Goal: Transaction & Acquisition: Subscribe to service/newsletter

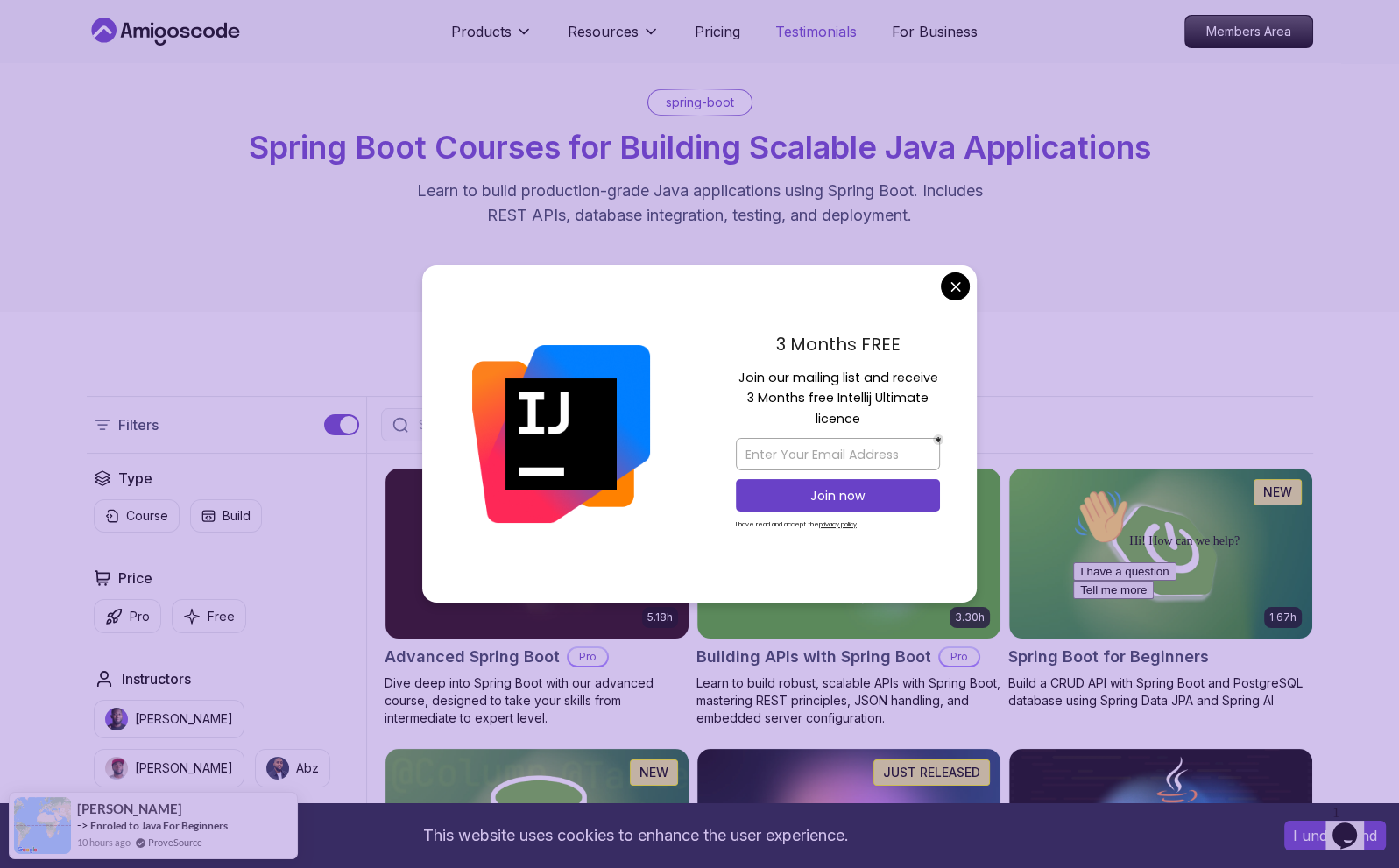
scroll to position [175, 0]
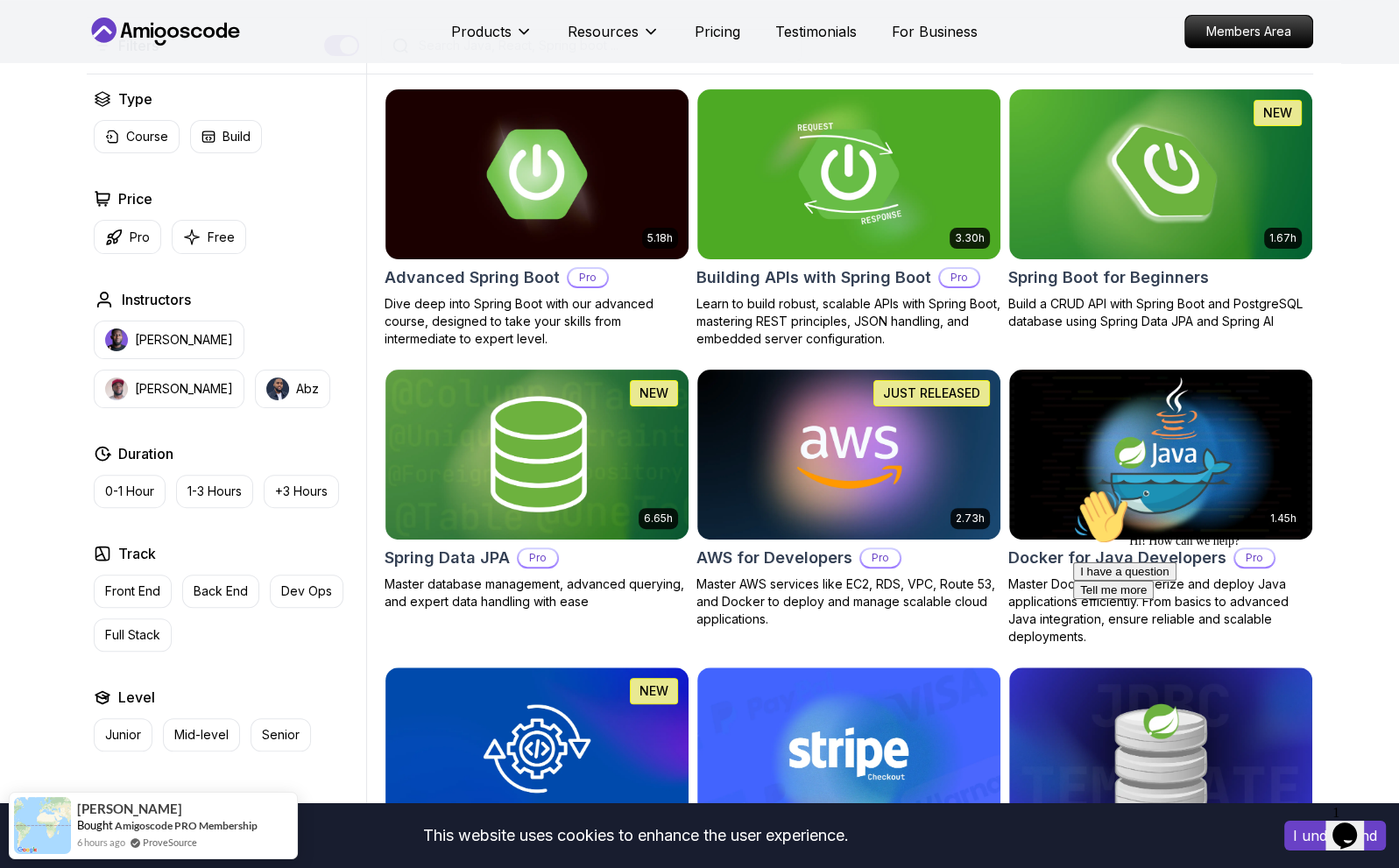
scroll to position [438, 0]
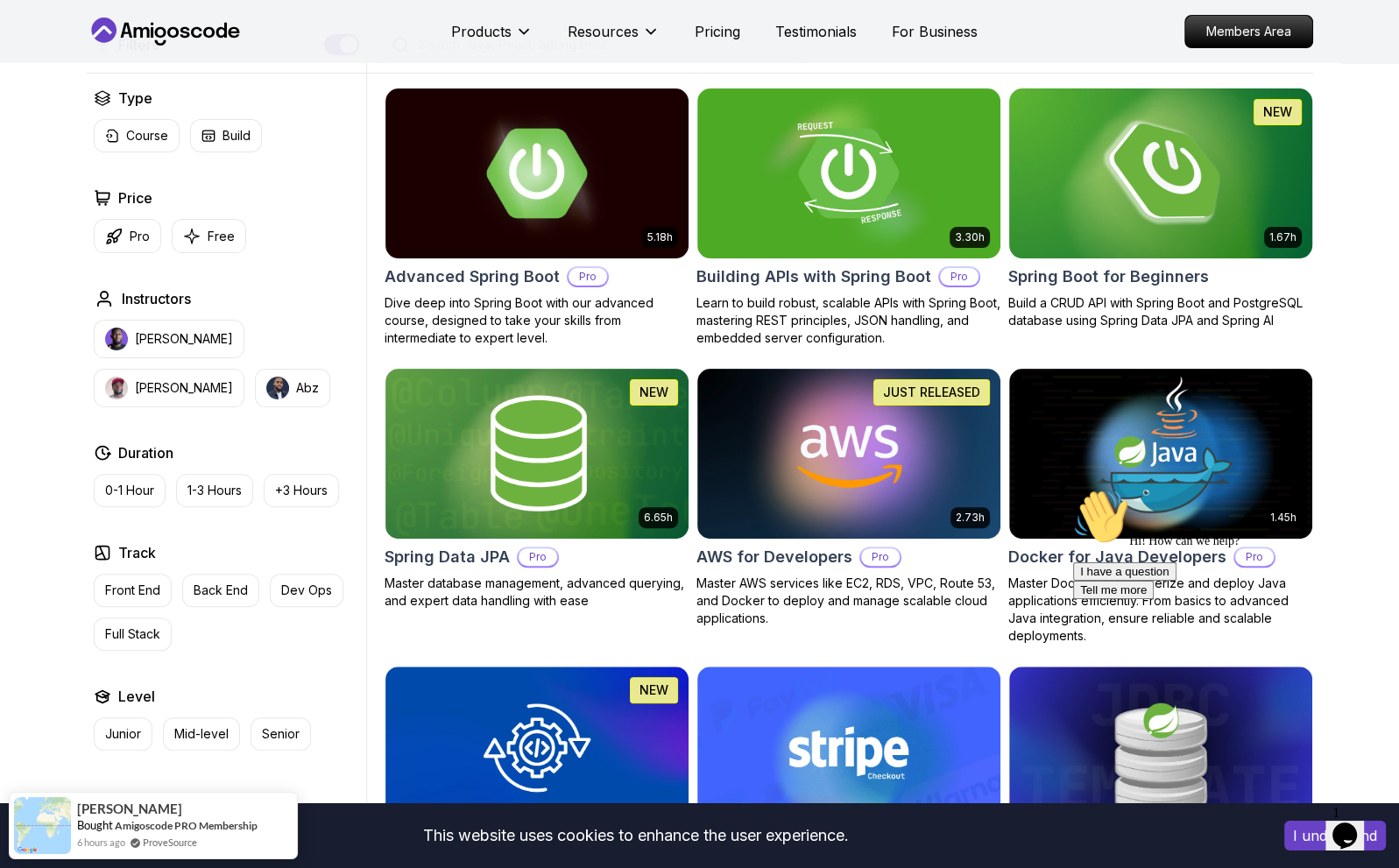
click at [1218, 230] on img at bounding box center [1160, 173] width 318 height 177
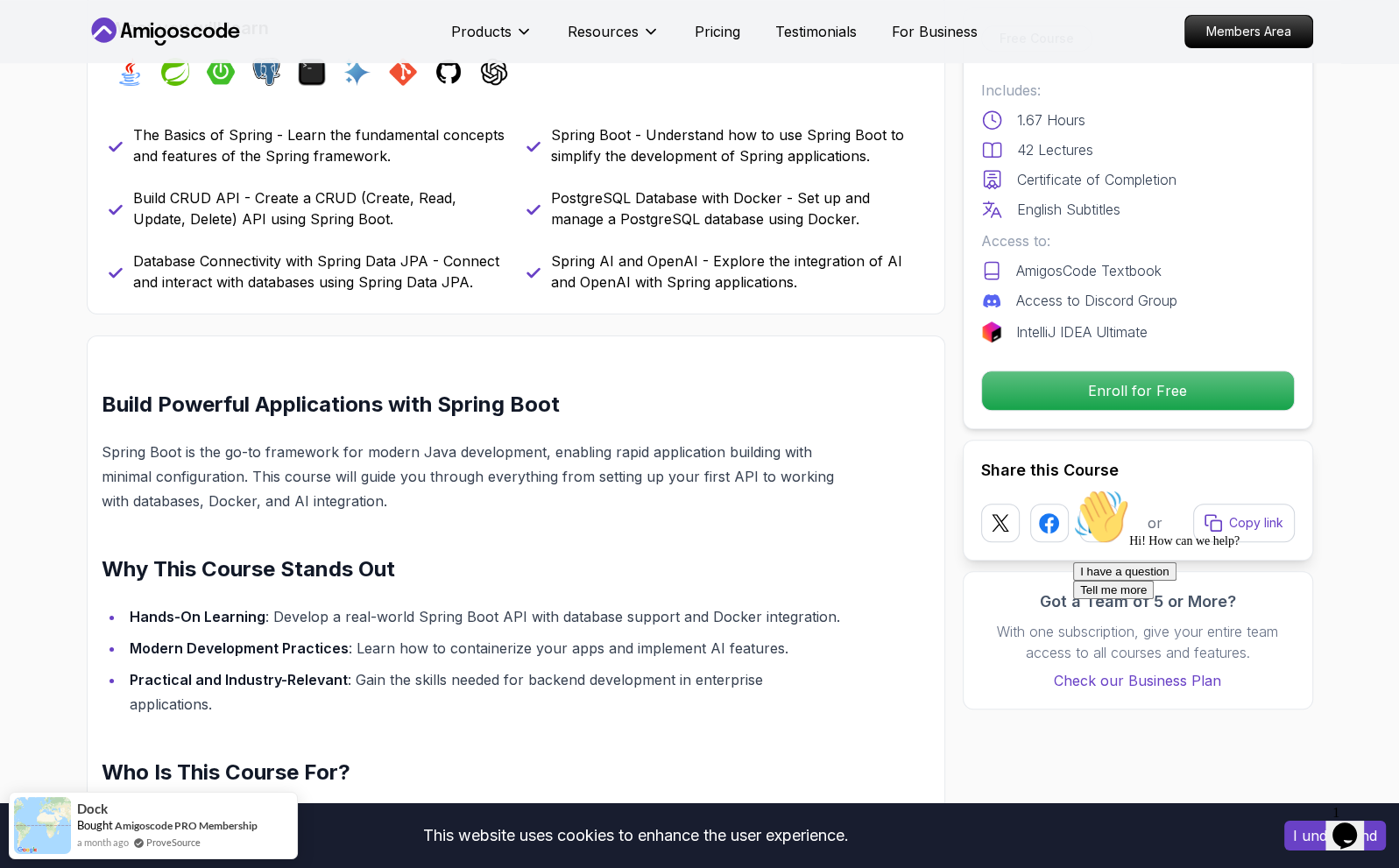
scroll to position [526, 0]
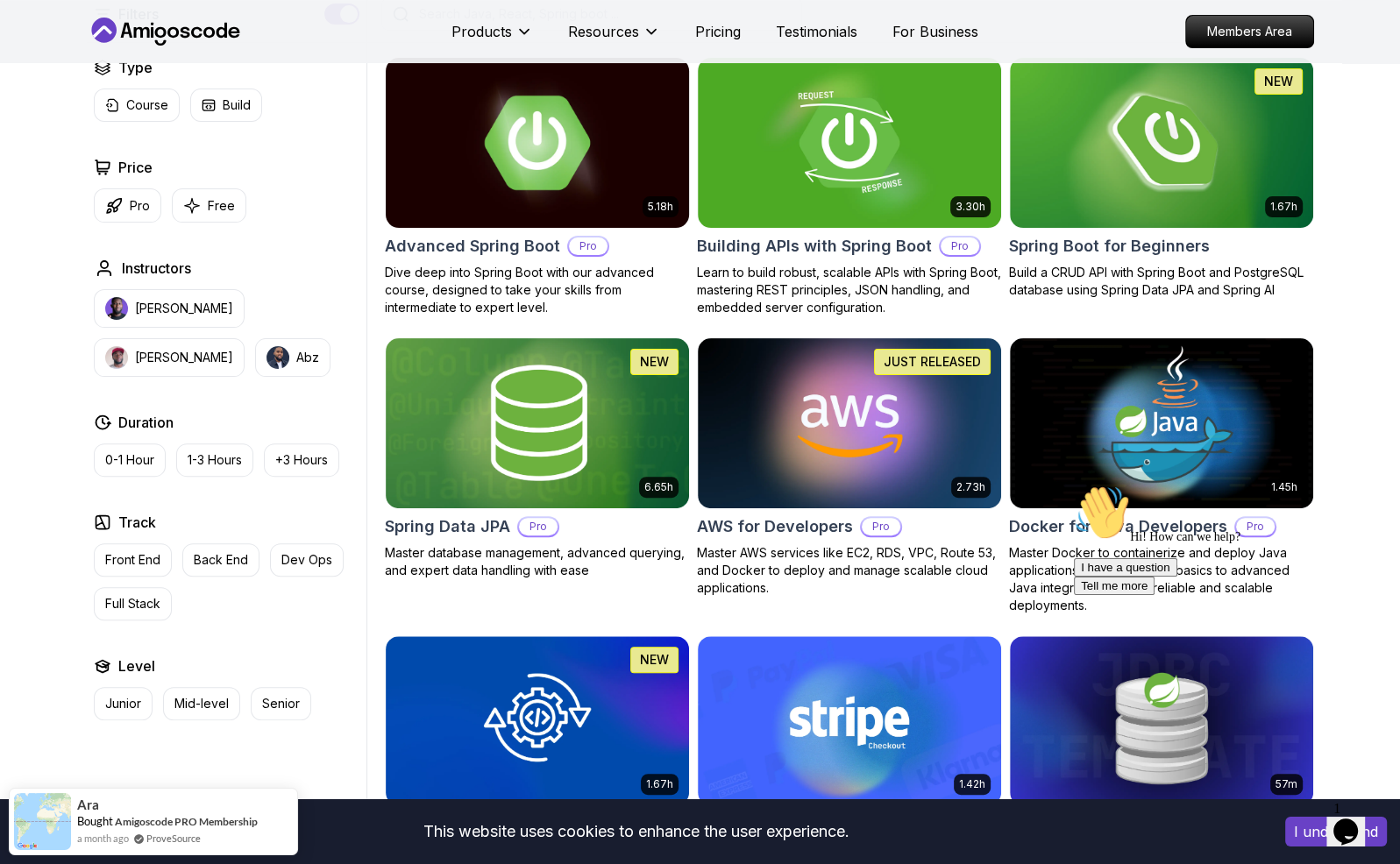
scroll to position [438, 0]
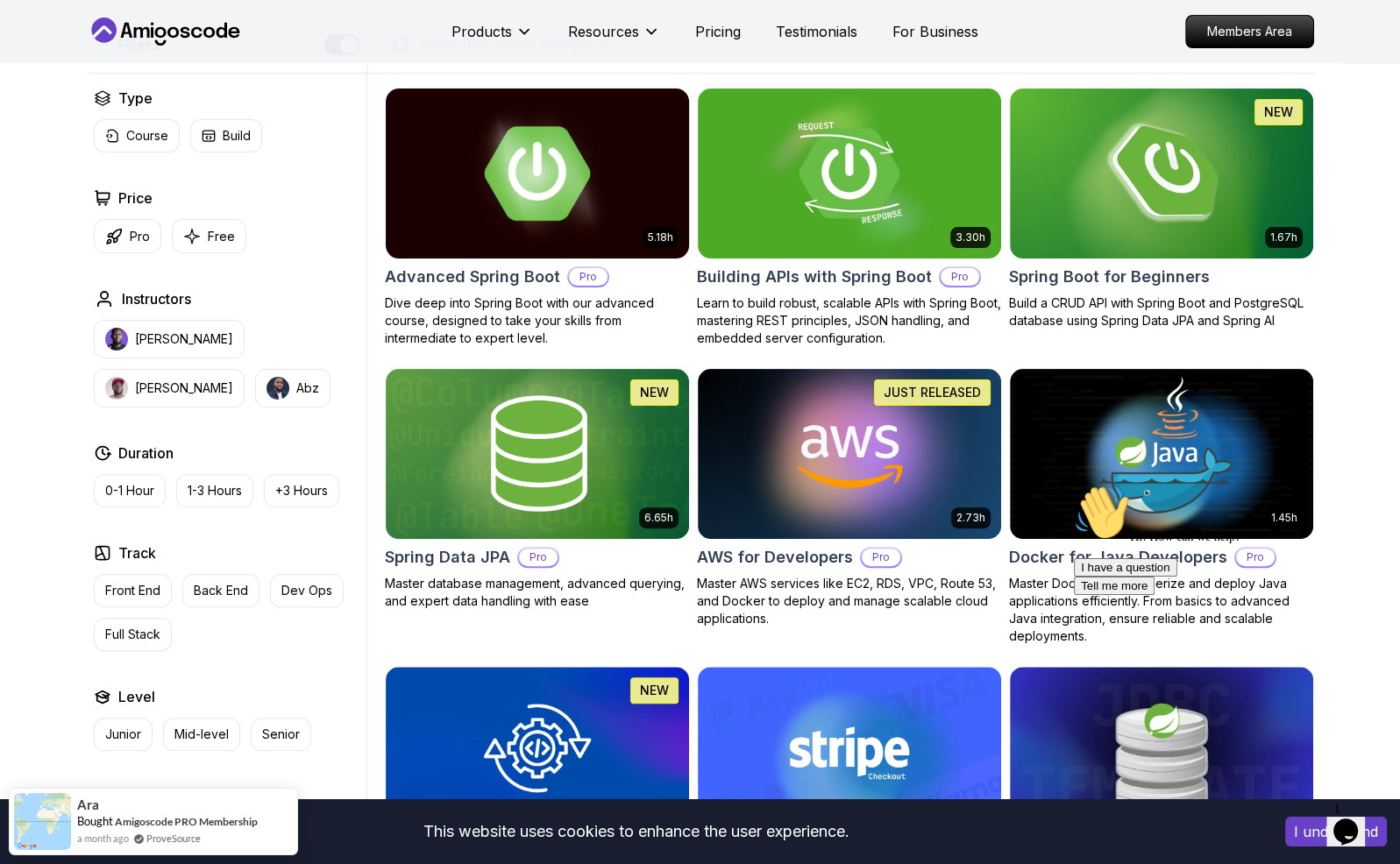
click at [600, 229] on img at bounding box center [537, 173] width 318 height 178
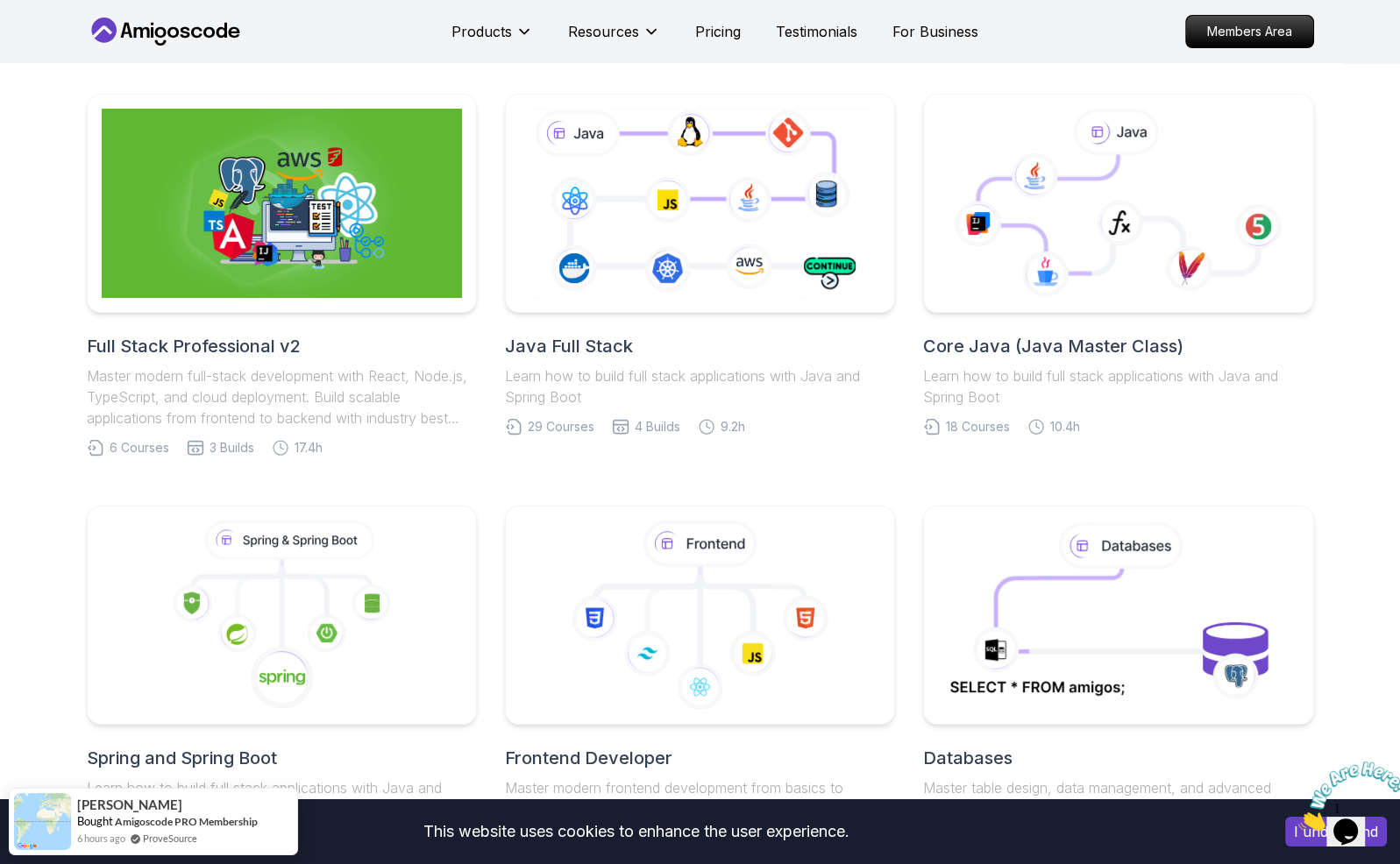
scroll to position [350, 0]
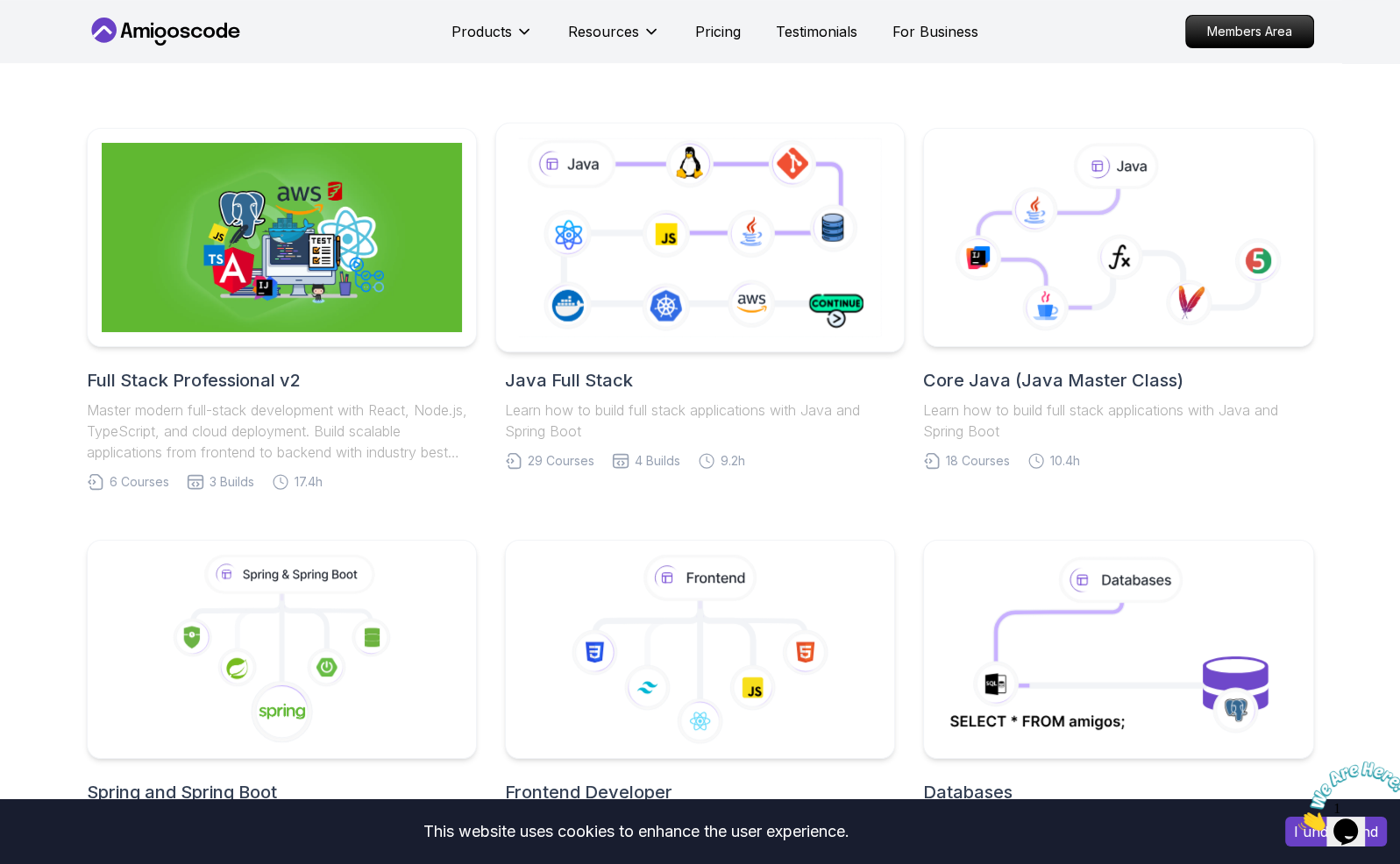
click at [723, 226] on icon at bounding box center [700, 237] width 371 height 206
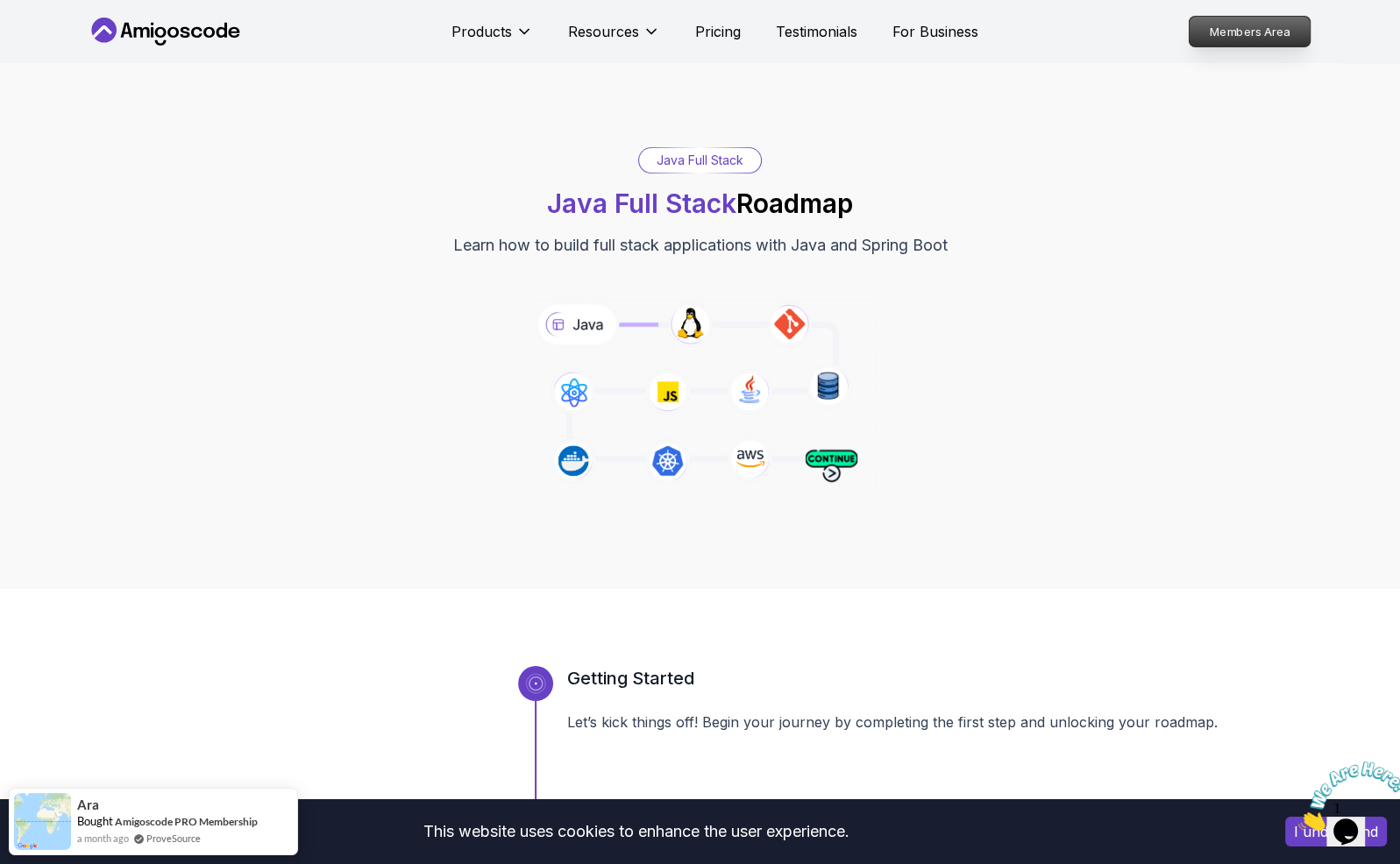
click at [1219, 30] on p "Members Area" at bounding box center [1250, 32] width 121 height 30
drag, startPoint x: 711, startPoint y: 30, endPoint x: 727, endPoint y: 58, distance: 32.2
click at [711, 30] on p "Pricing" at bounding box center [718, 31] width 45 height 21
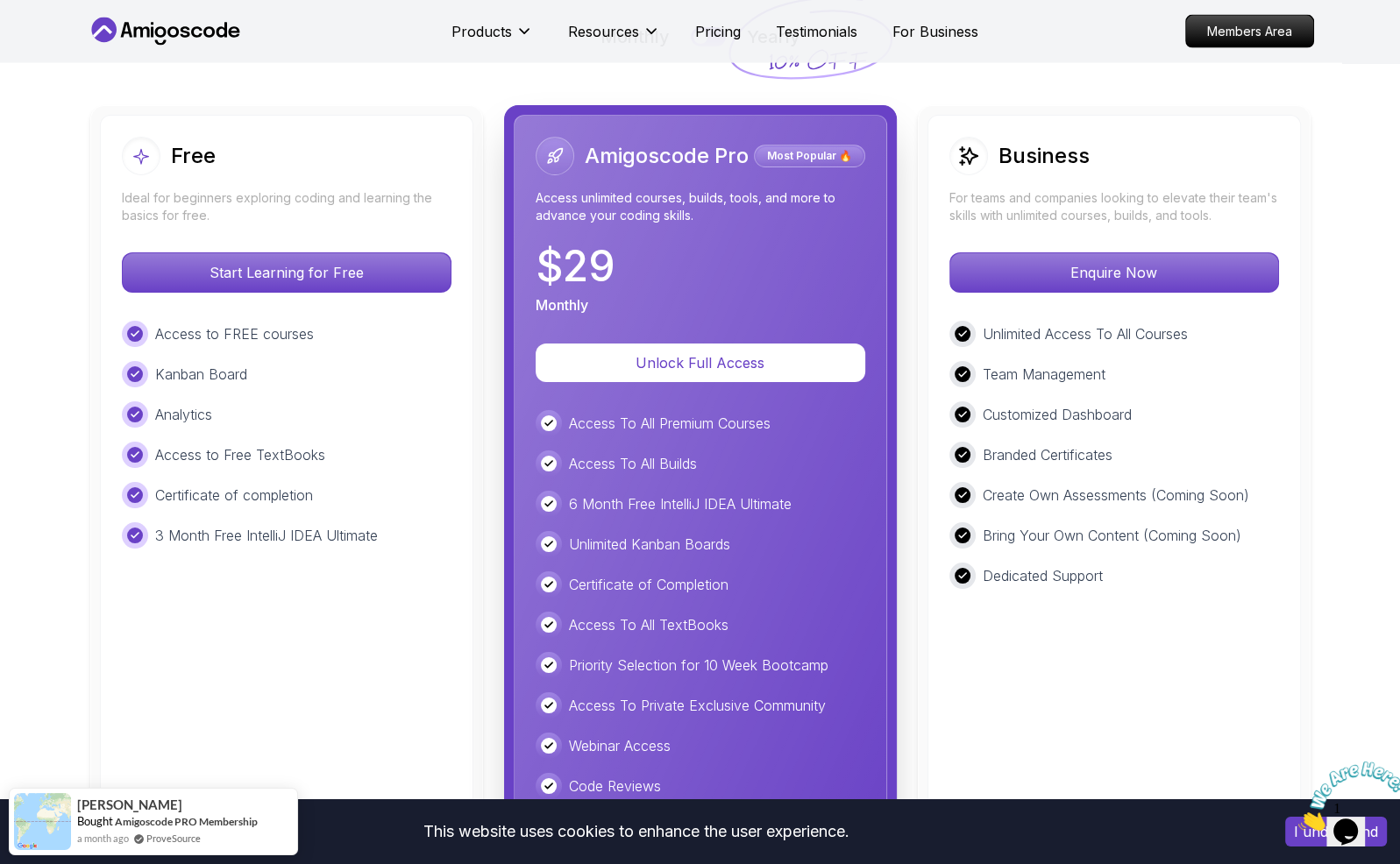
scroll to position [4099, 0]
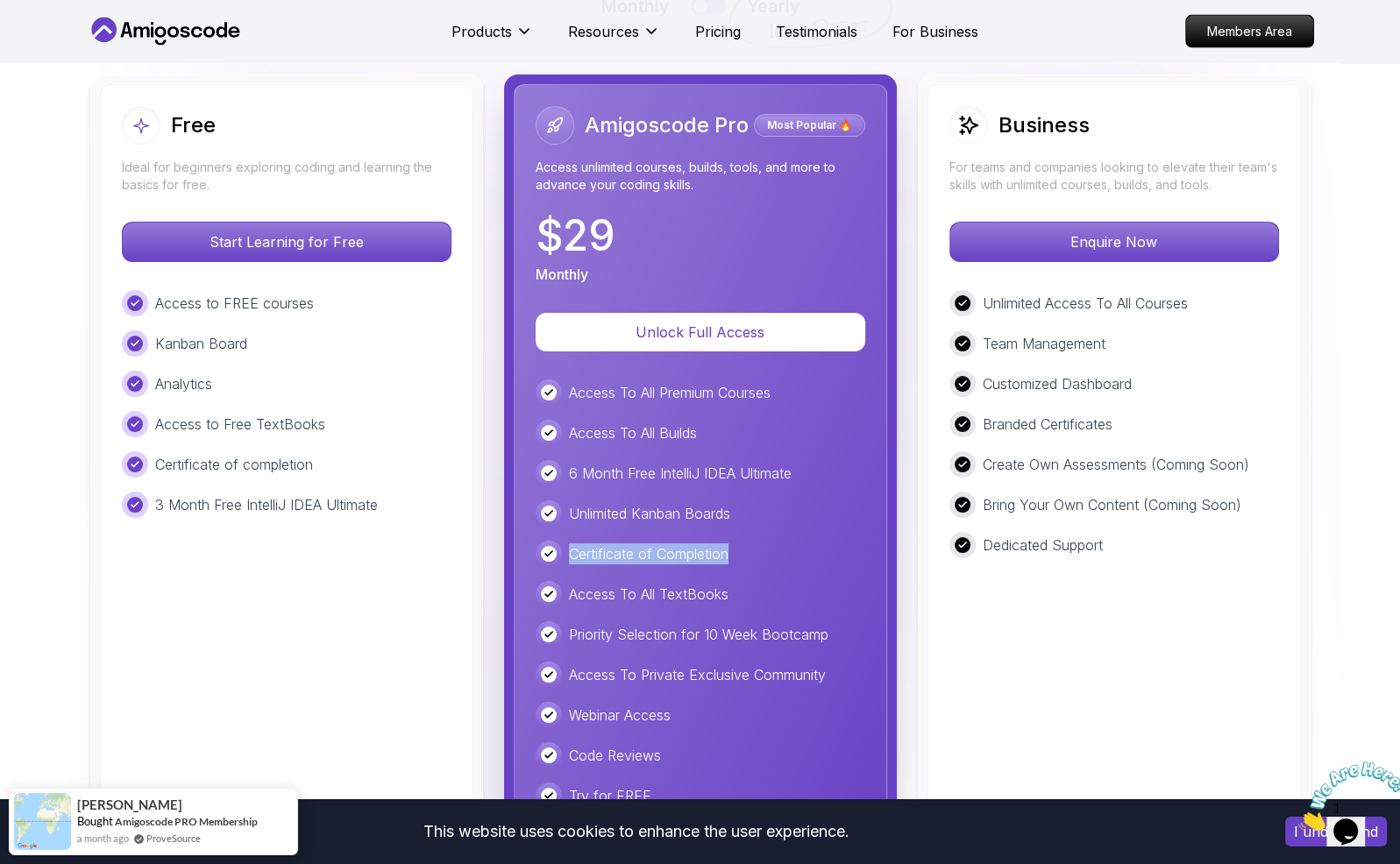
drag, startPoint x: 724, startPoint y: 466, endPoint x: 531, endPoint y: 445, distance: 194.1
click at [531, 445] on div "Amigoscode Pro Most Popular 🔥 Access unlimited courses, builds, tools, and more…" at bounding box center [700, 498] width 373 height 827
click at [1044, 581] on div "Business For teams and companies looking to elevate their team's skills with un…" at bounding box center [1114, 498] width 373 height 827
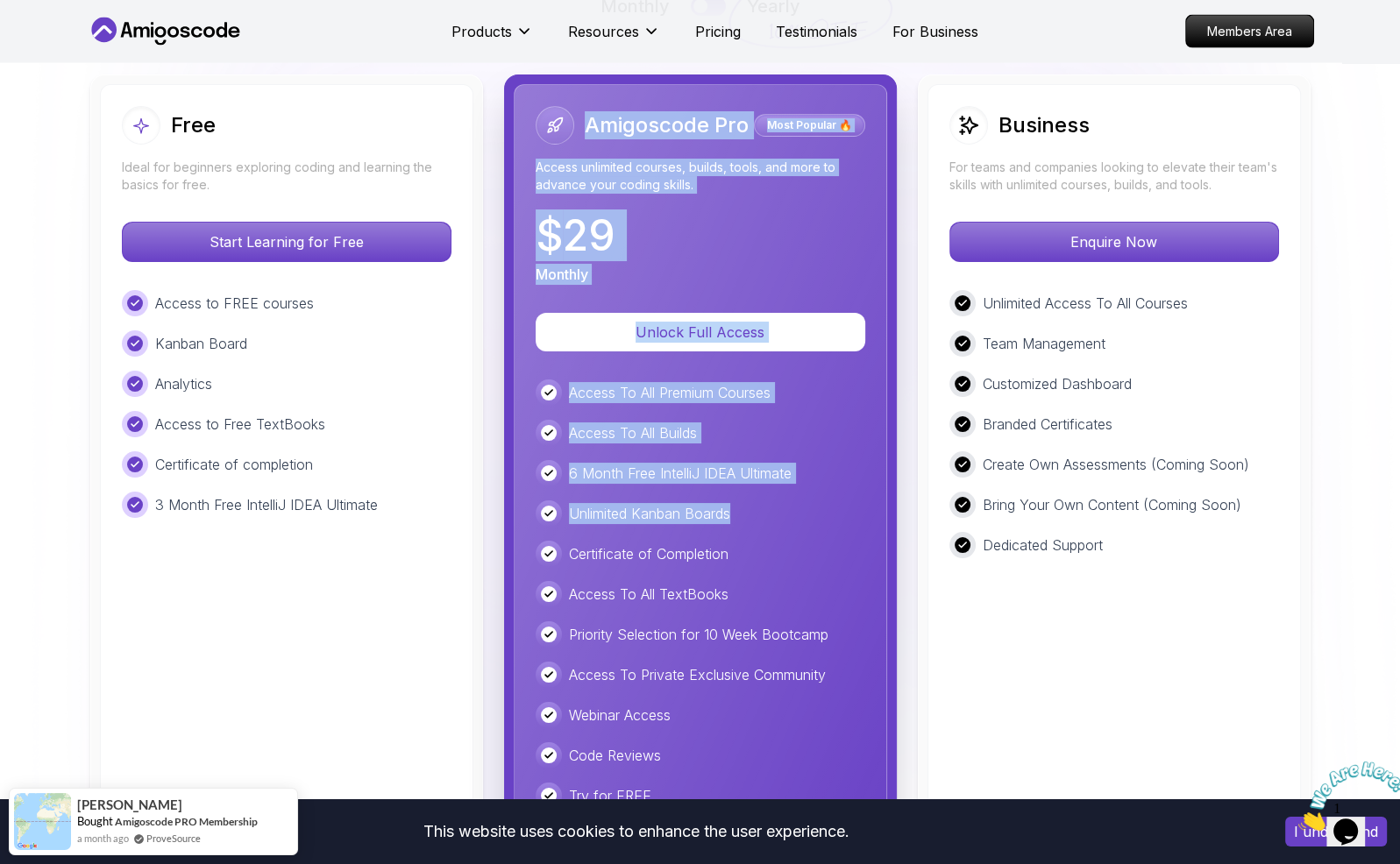
drag, startPoint x: 733, startPoint y: 414, endPoint x: 482, endPoint y: 415, distance: 251.0
click at [467, 412] on div "Free Ideal for beginners exploring coding and learning the basics for free. Sta…" at bounding box center [700, 498] width 1227 height 847
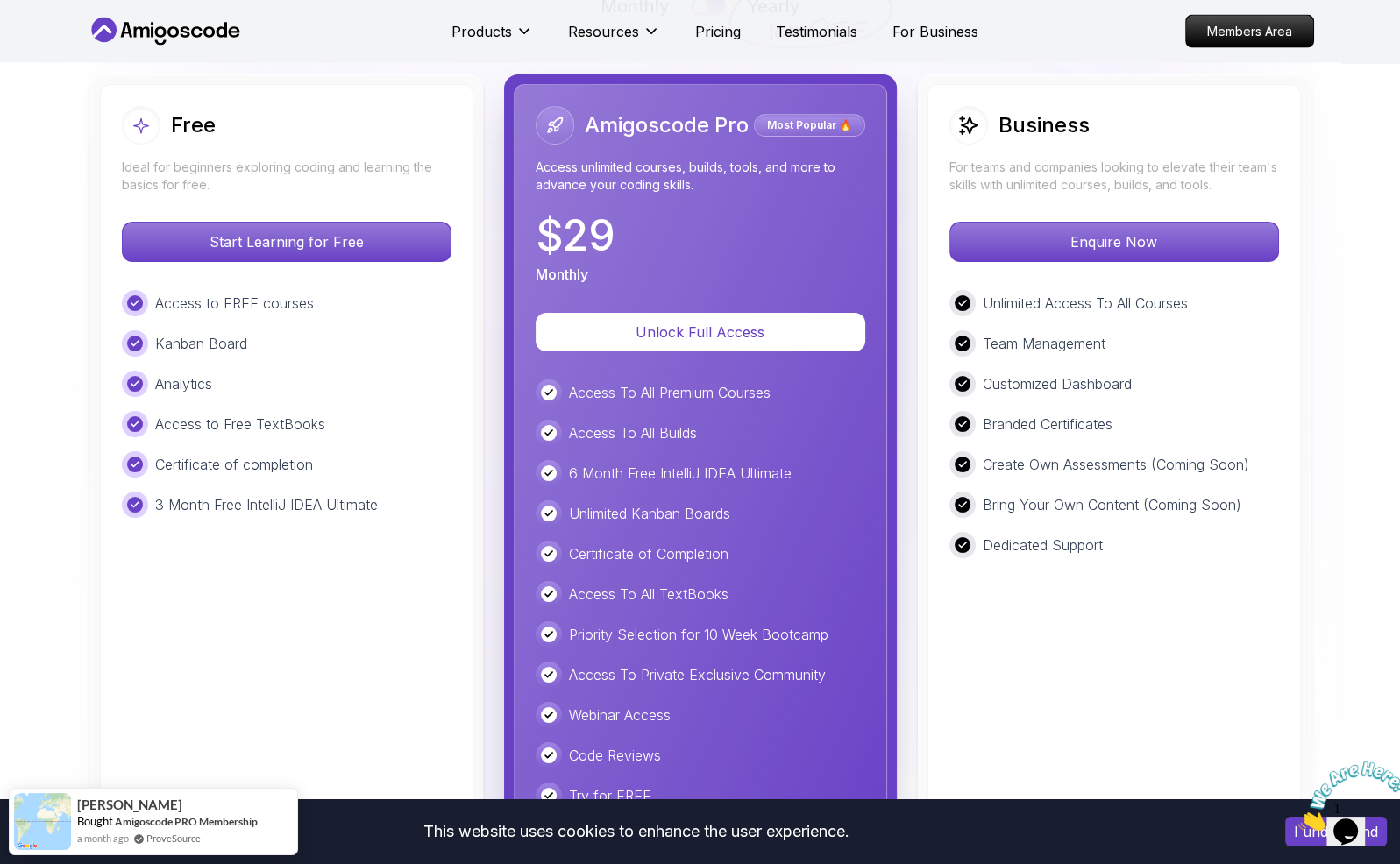
click at [936, 543] on div "Business For teams and companies looking to elevate their team's skills with un…" at bounding box center [1114, 498] width 373 height 827
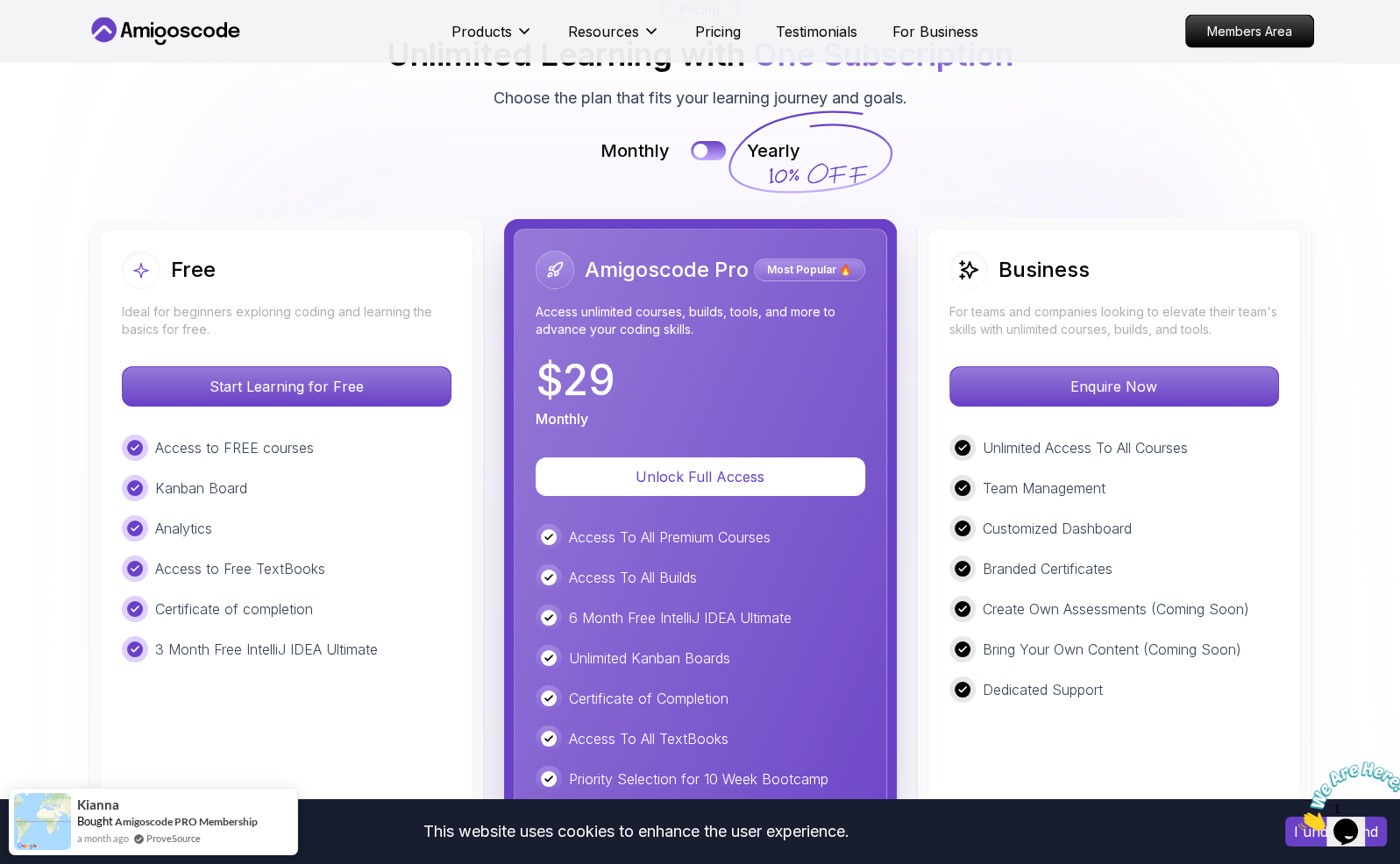
scroll to position [3923, 0]
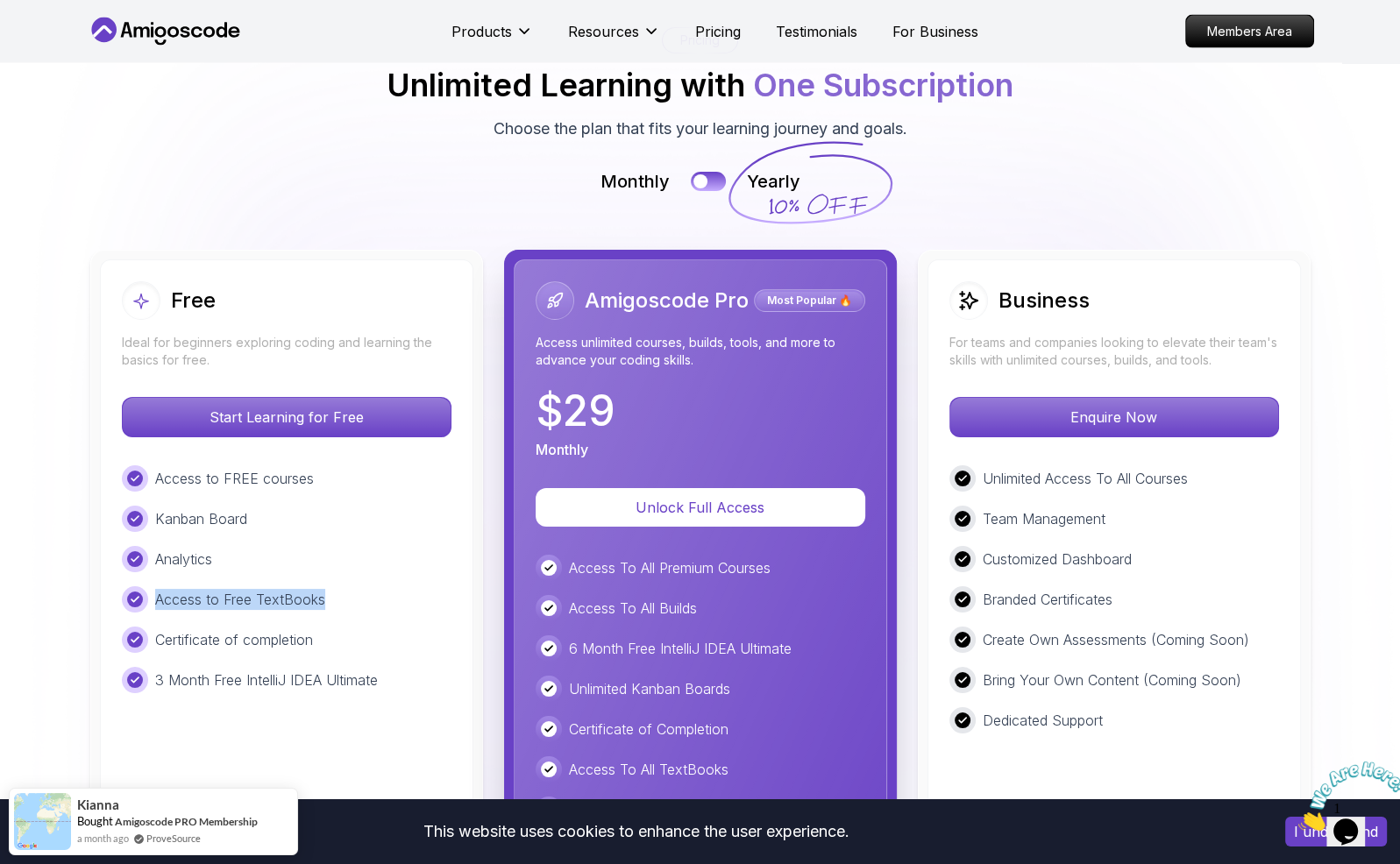
drag, startPoint x: 328, startPoint y: 508, endPoint x: 98, endPoint y: 507, distance: 230.0
click at [98, 507] on div "Free Ideal for beginners exploring coding and learning the basics for free. Sta…" at bounding box center [287, 673] width 393 height 847
click at [247, 530] on div "Access to FREE courses Kanban Board Analytics Access to Free TextBooks Certific…" at bounding box center [286, 579] width 330 height 228
drag, startPoint x: 312, startPoint y: 536, endPoint x: 110, endPoint y: 531, distance: 202.1
click at [110, 531] on div "Free Ideal for beginners exploring coding and learning the basics for free. Sta…" at bounding box center [286, 673] width 373 height 827
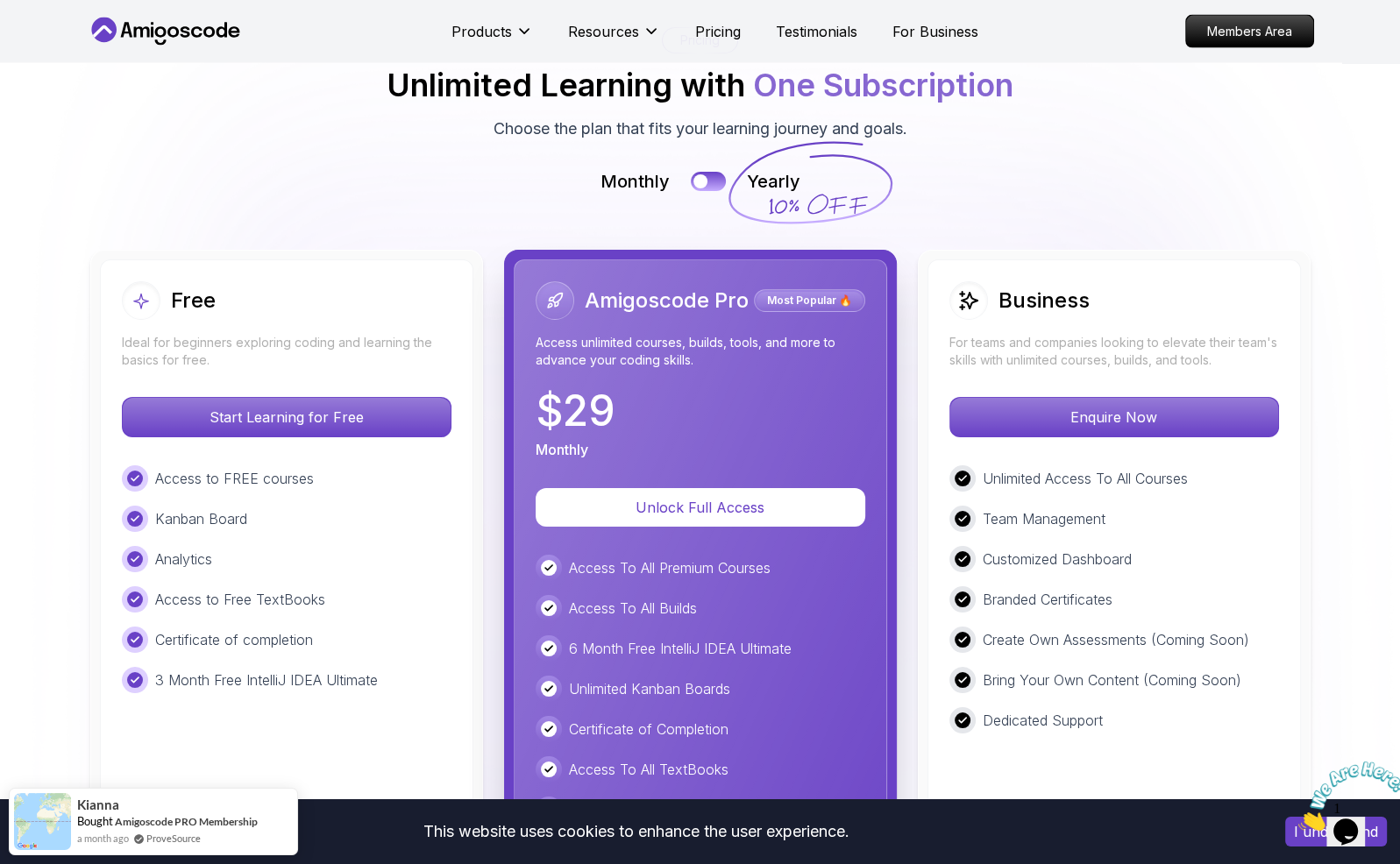
click at [357, 667] on div "3 Month Free IntelliJ IDEA Ultimate" at bounding box center [286, 680] width 330 height 26
drag, startPoint x: 434, startPoint y: 599, endPoint x: 99, endPoint y: 568, distance: 336.4
click at [100, 568] on div "Free Ideal for beginners exploring coding and learning the basics for free. Sta…" at bounding box center [286, 673] width 373 height 827
click at [344, 630] on div "Free Ideal for beginners exploring coding and learning the basics for free. Sta…" at bounding box center [286, 673] width 373 height 827
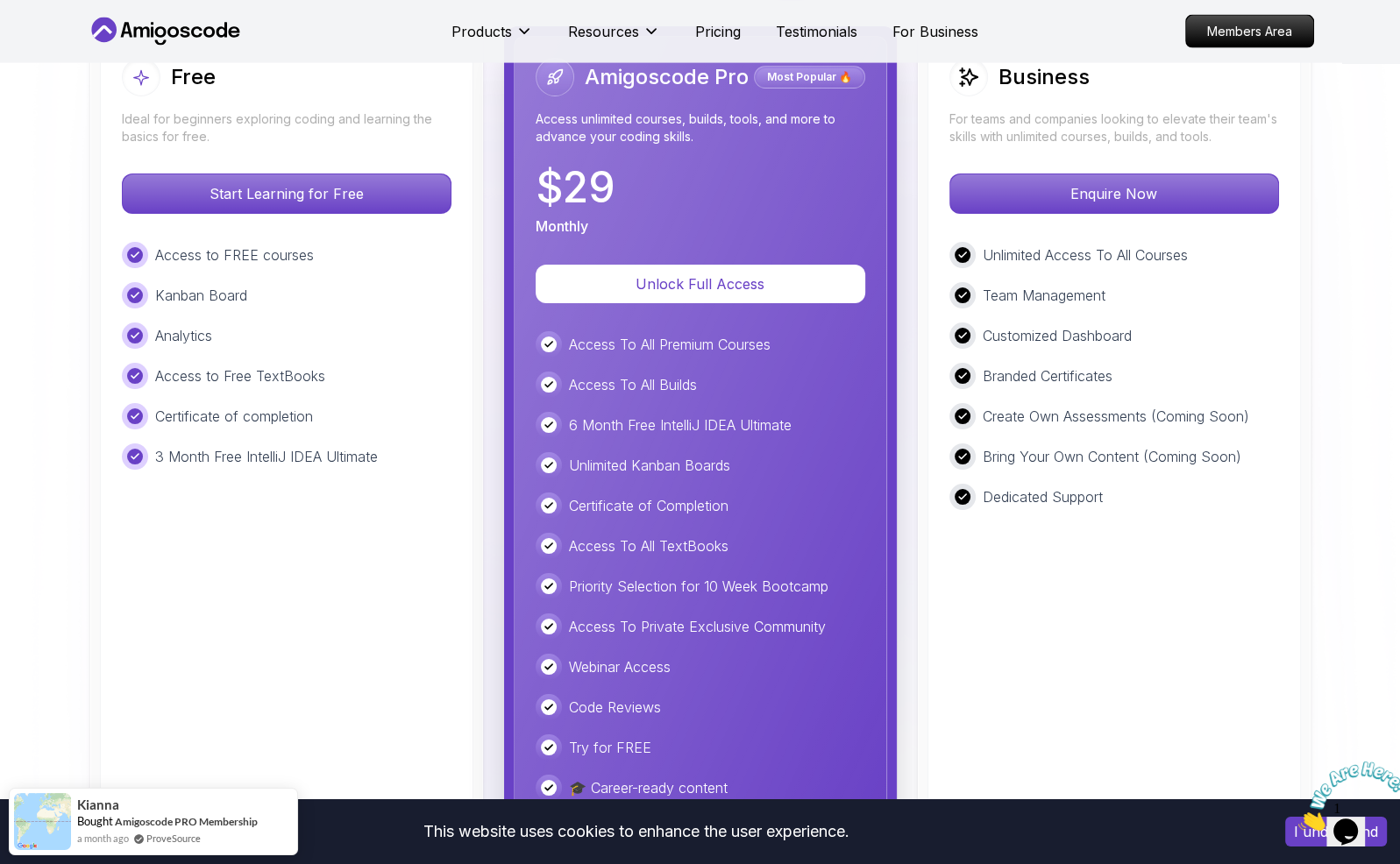
scroll to position [4187, 0]
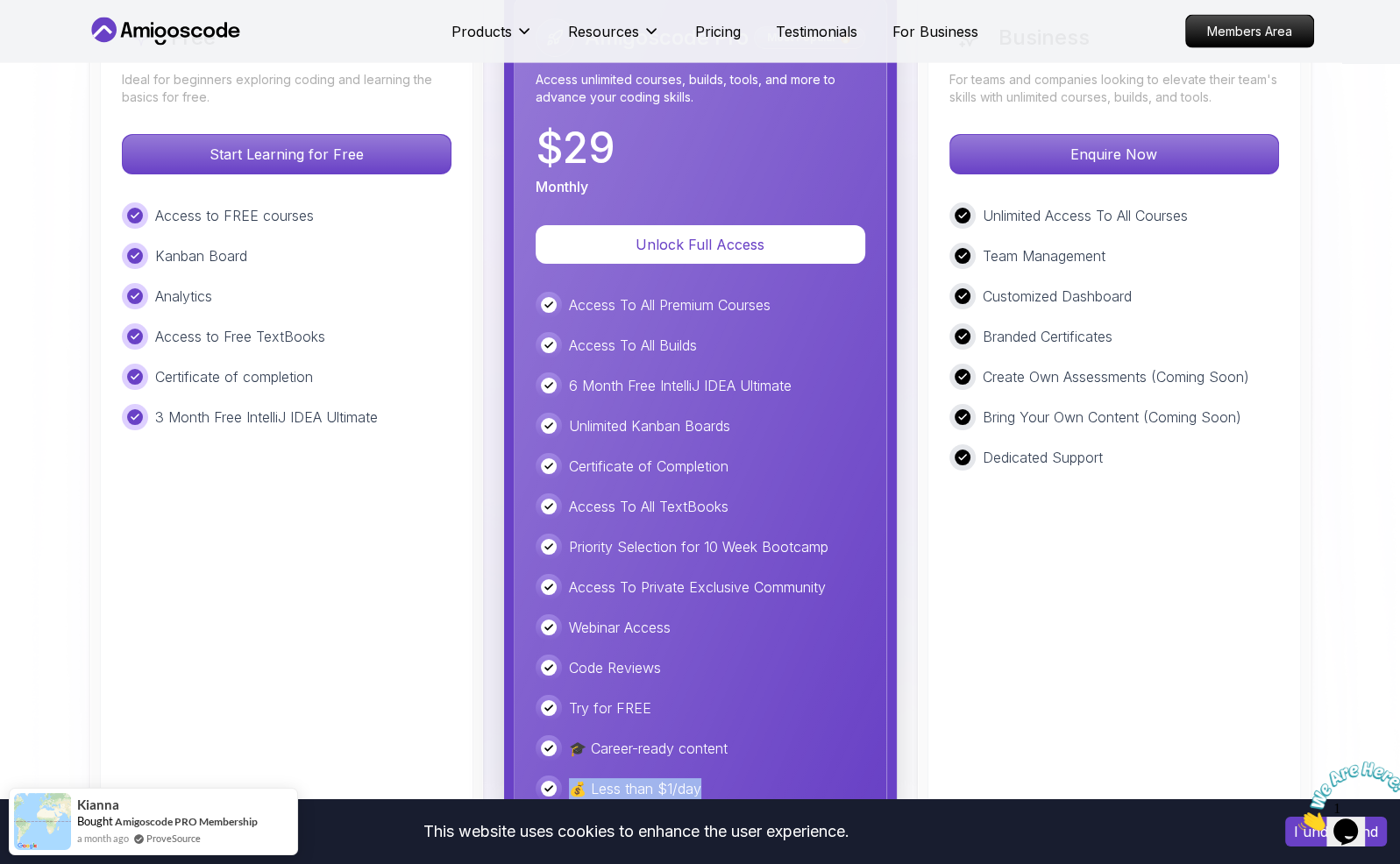
drag, startPoint x: 708, startPoint y: 703, endPoint x: 501, endPoint y: 694, distance: 207.2
click at [501, 694] on div "Free Ideal for beginners exploring coding and learning the basics for free. Sta…" at bounding box center [700, 410] width 1227 height 847
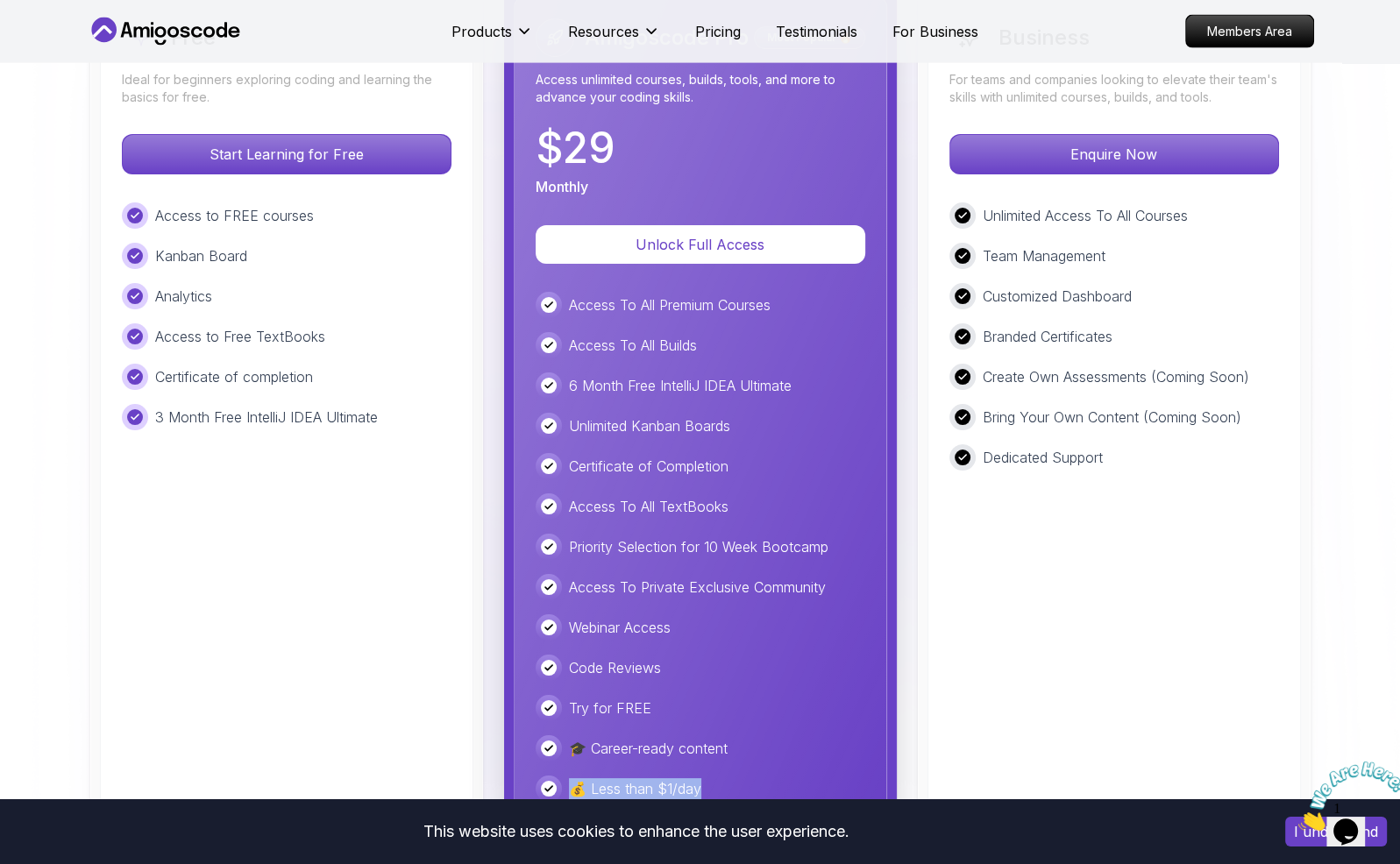
click at [1049, 671] on div "Business For teams and companies looking to elevate their team's skills with un…" at bounding box center [1114, 410] width 373 height 827
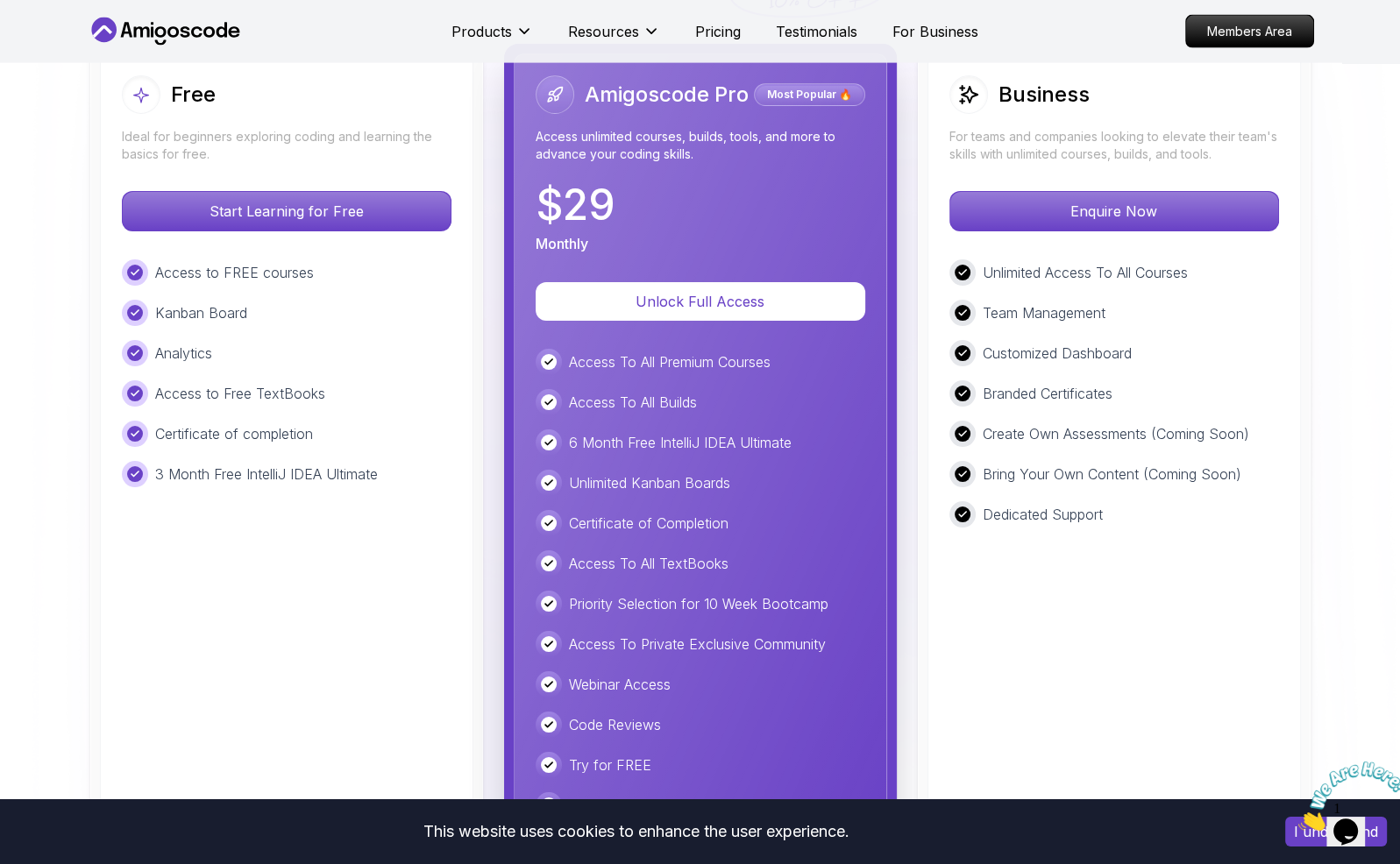
scroll to position [4099, 0]
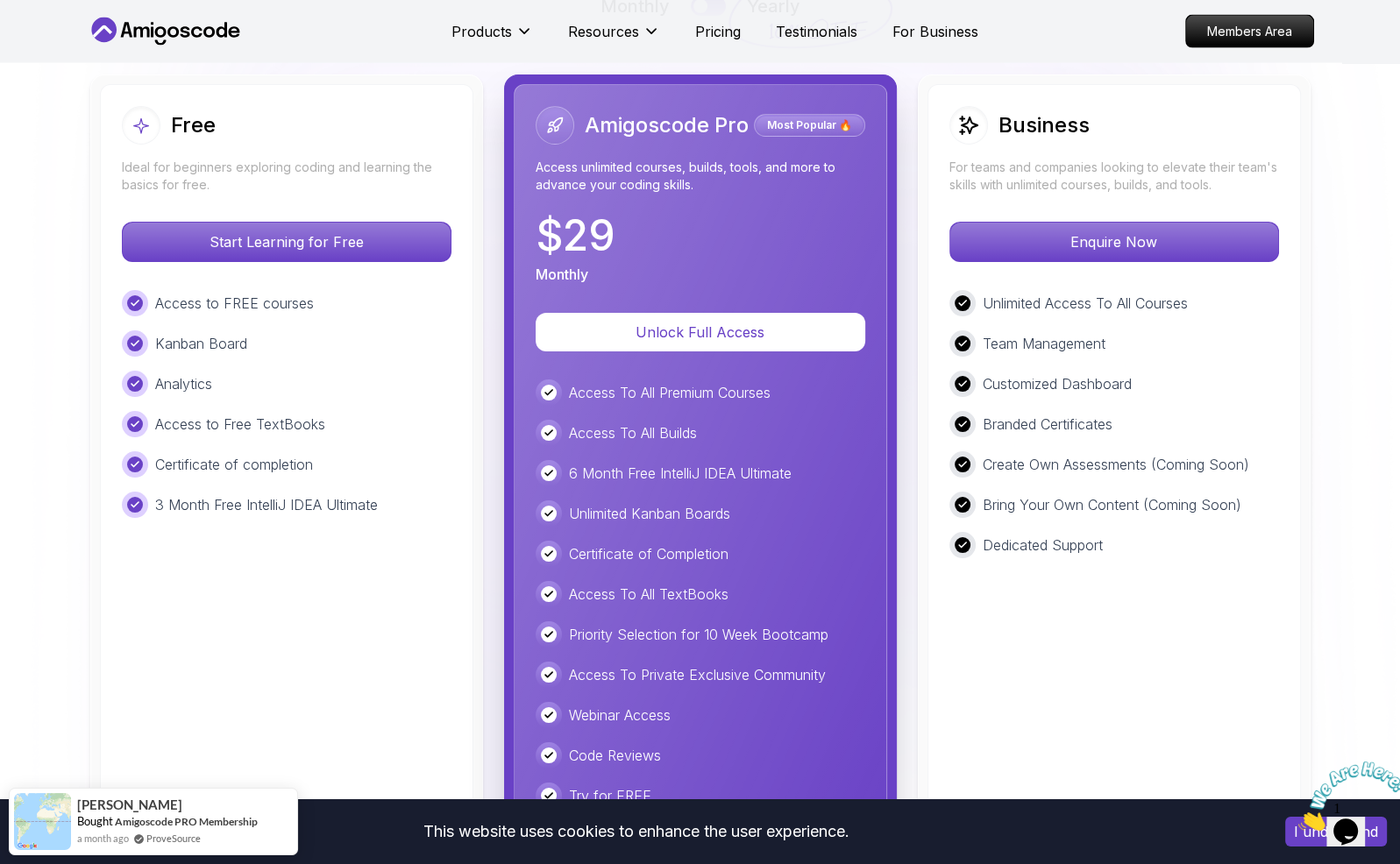
drag, startPoint x: 748, startPoint y: 736, endPoint x: 565, endPoint y: 737, distance: 183.0
click at [565, 823] on div "🎓 Career-ready content" at bounding box center [700, 837] width 330 height 26
click at [970, 706] on div "Business For teams and companies looking to elevate their team's skills with un…" at bounding box center [1114, 498] width 373 height 827
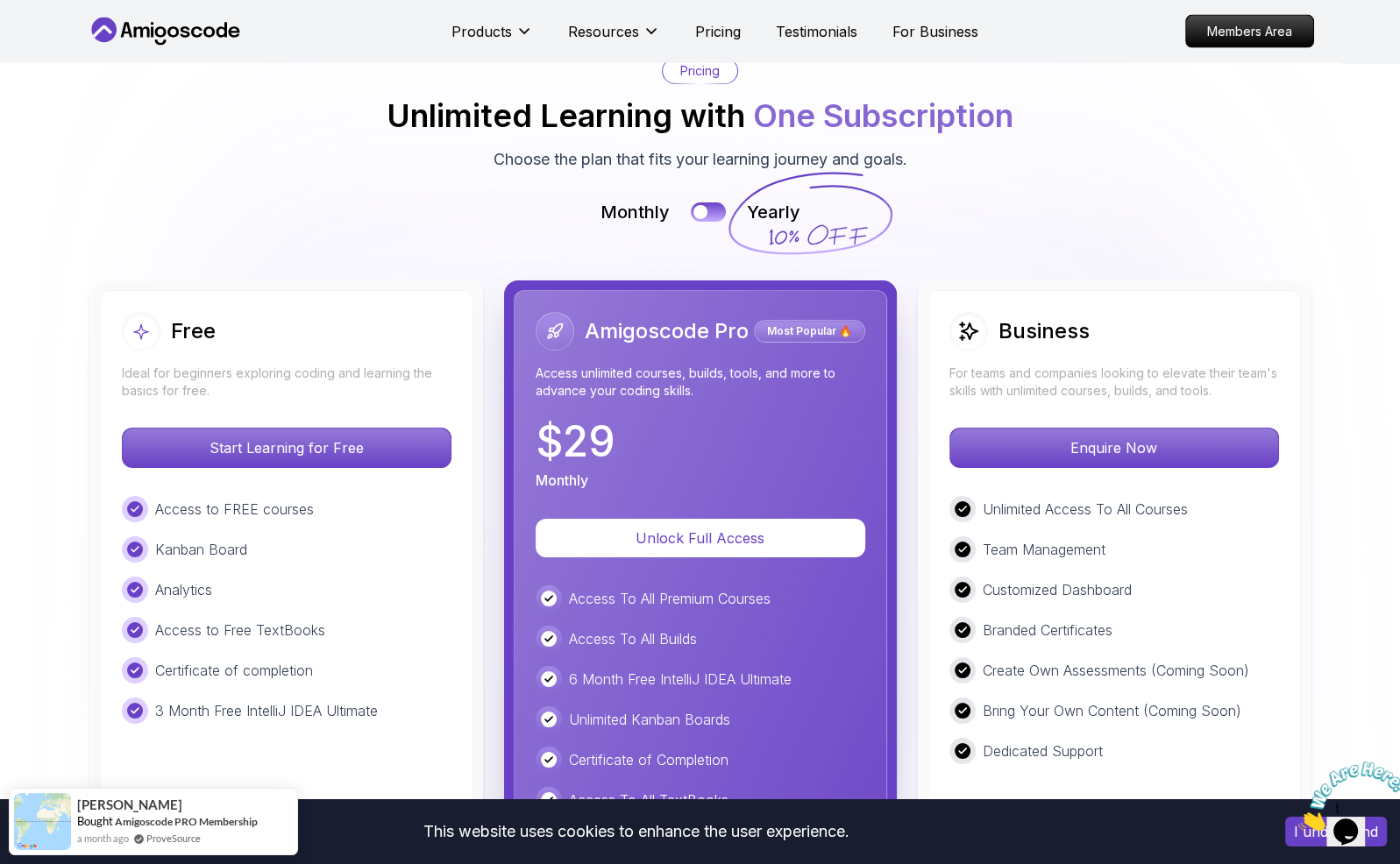
scroll to position [3923, 0]
